Goal: Information Seeking & Learning: Check status

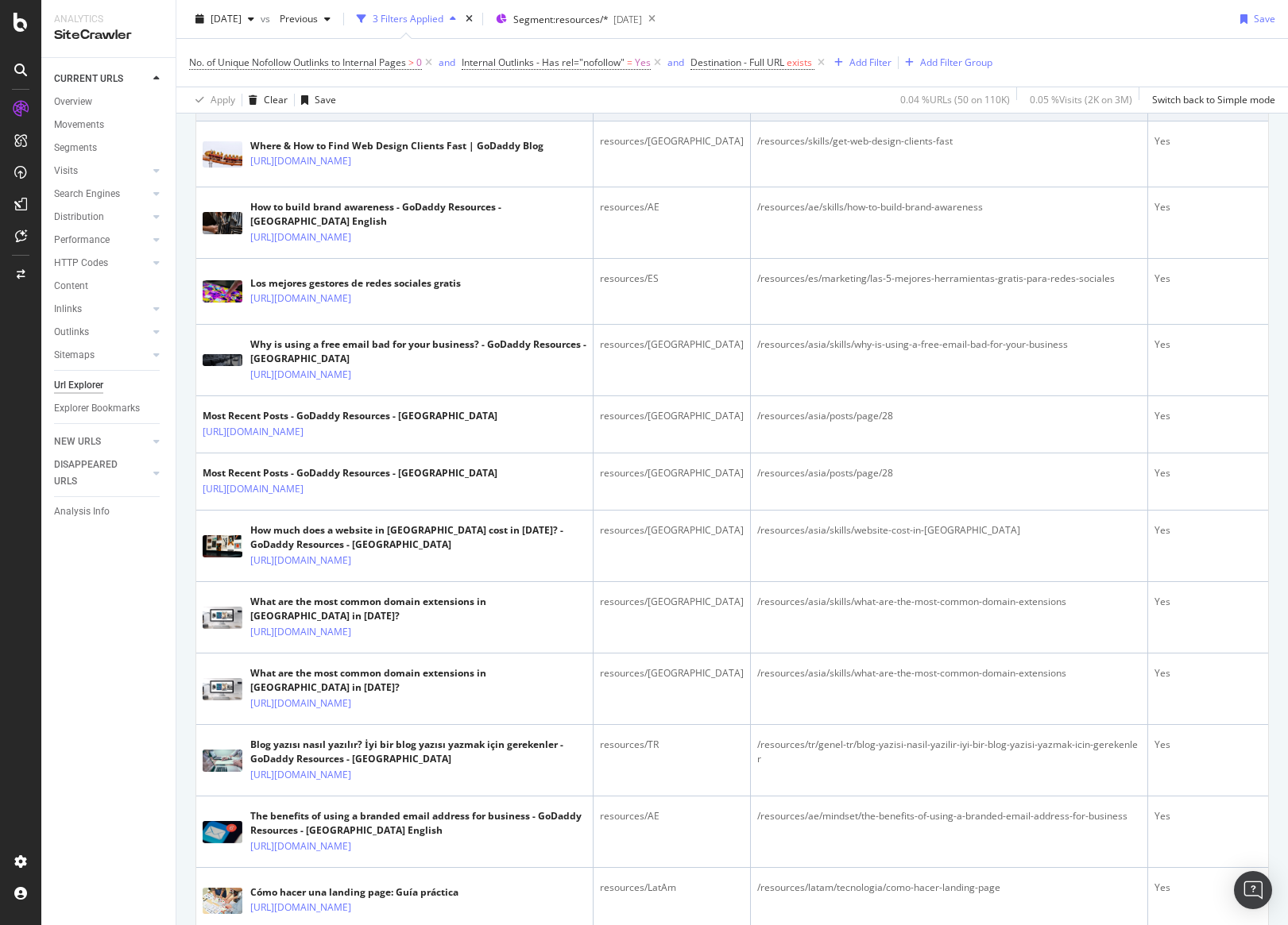
scroll to position [876, 0]
